Goal: Information Seeking & Learning: Find specific fact

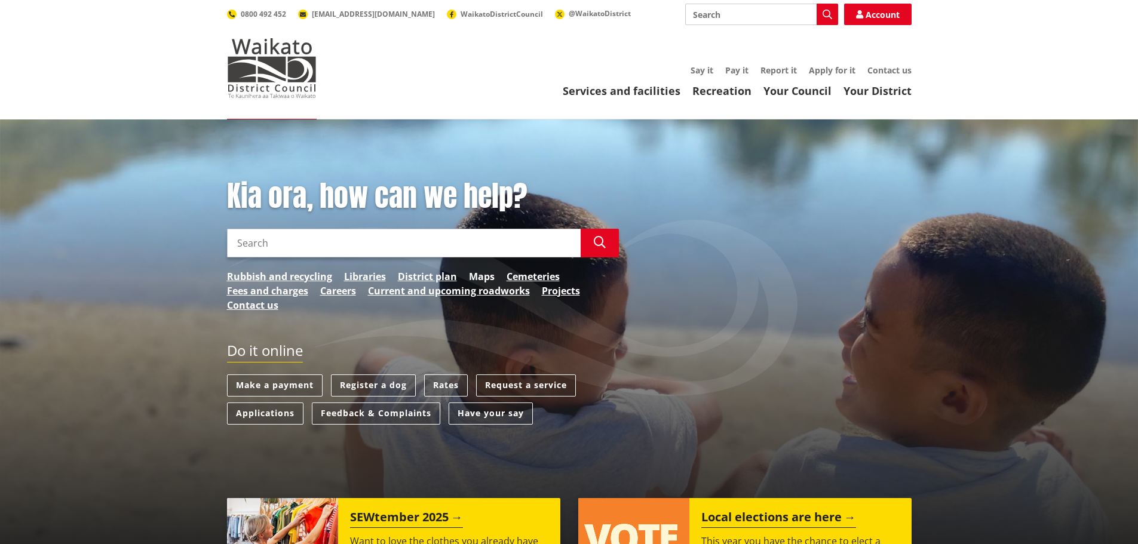
click at [479, 278] on link "Maps" at bounding box center [482, 277] width 26 height 14
click at [258, 237] on input "Search" at bounding box center [404, 243] width 354 height 29
type input "k"
type input "dog kennel rules district plan"
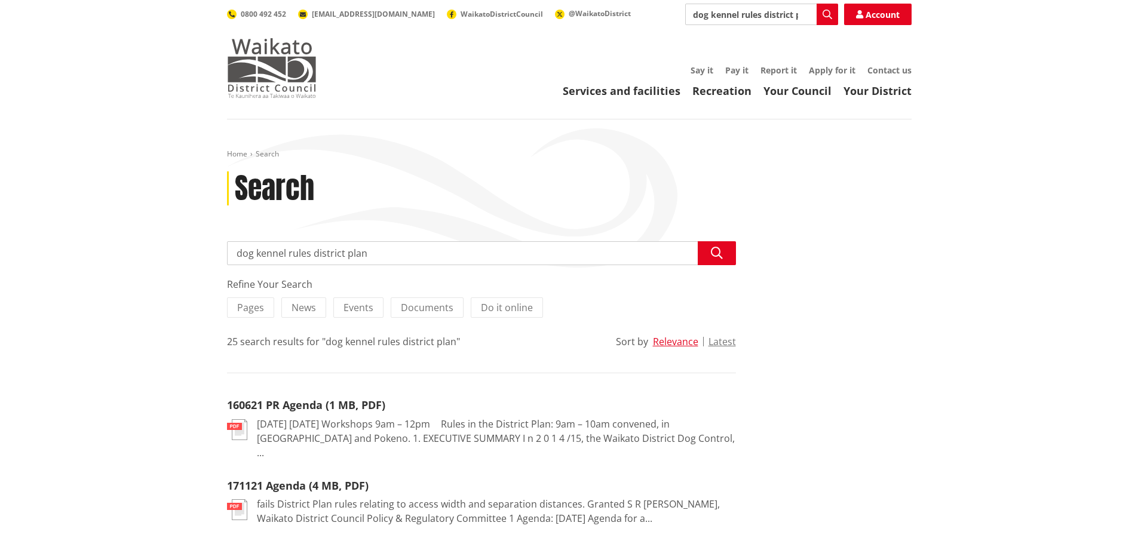
click at [280, 74] on img at bounding box center [272, 68] width 90 height 60
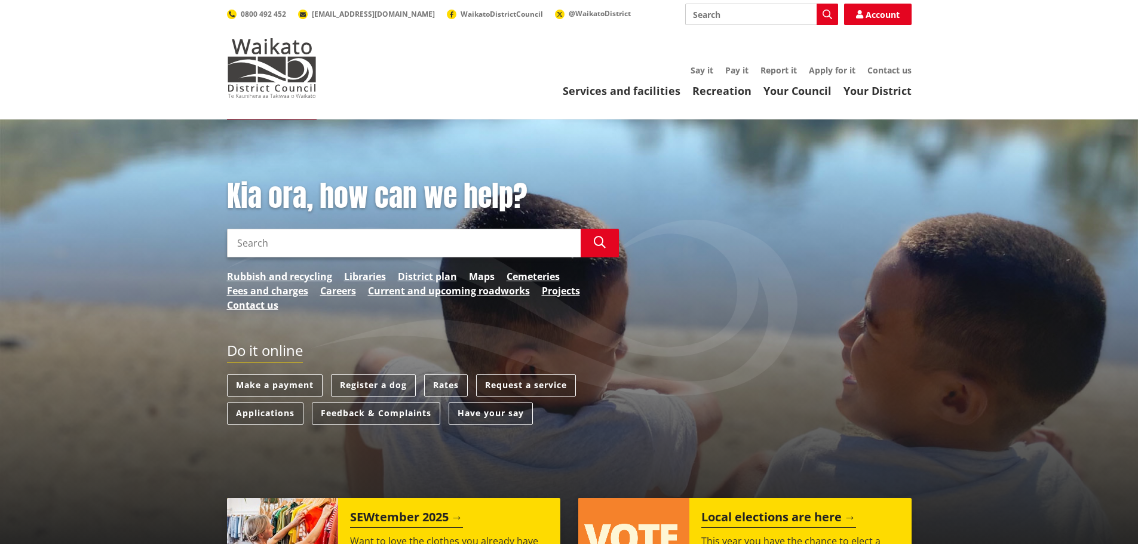
click at [484, 278] on link "Maps" at bounding box center [482, 277] width 26 height 14
